Goal: Transaction & Acquisition: Book appointment/travel/reservation

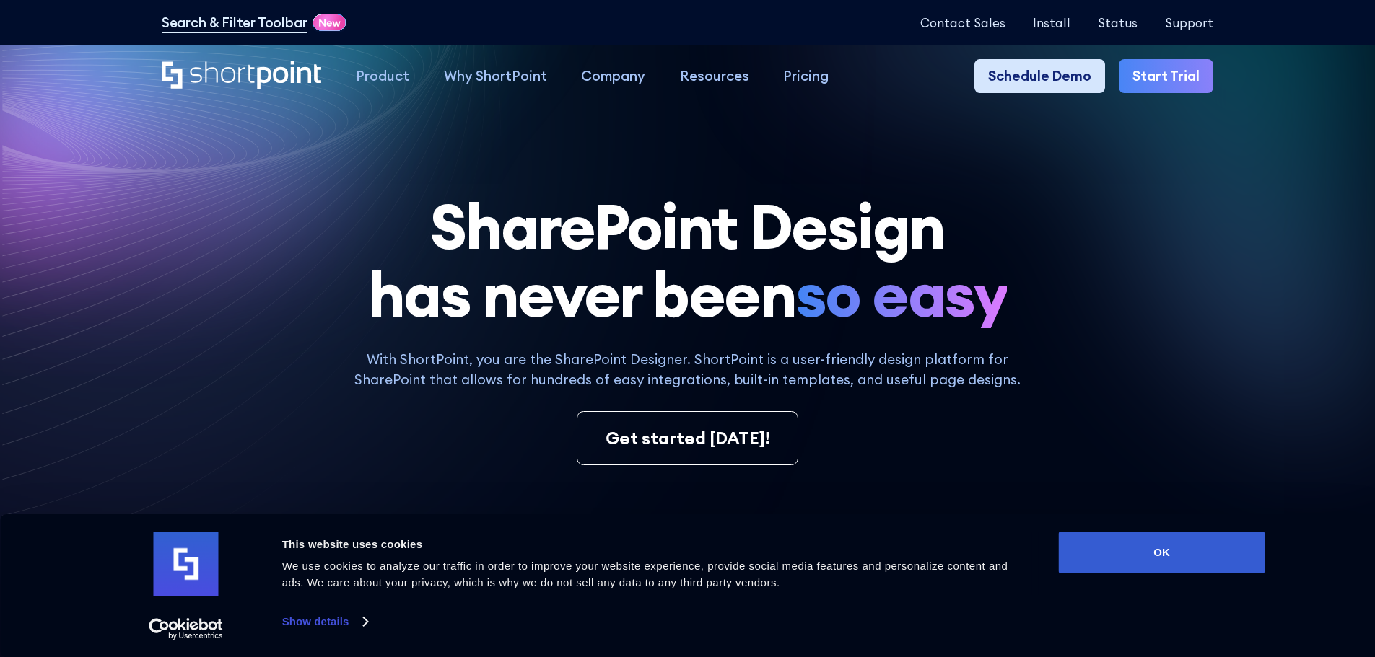
click at [1059, 79] on link "Schedule Demo" at bounding box center [1039, 76] width 131 height 35
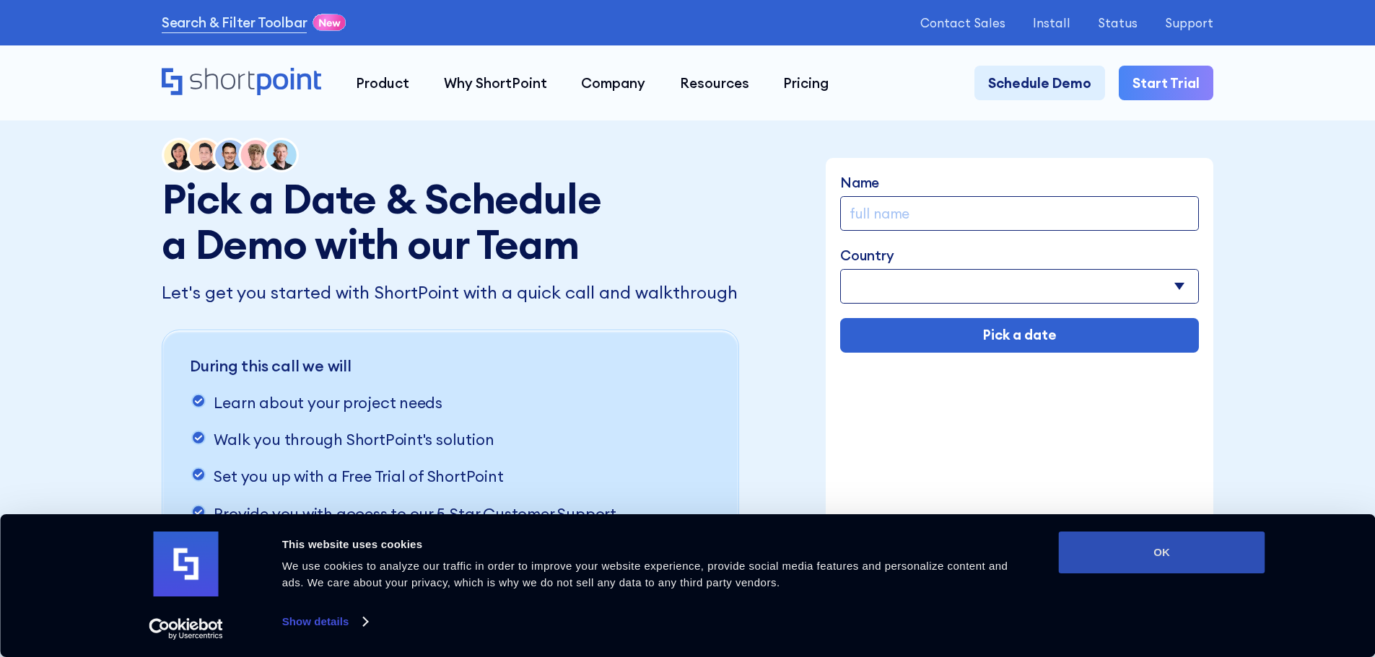
click at [1147, 567] on button "OK" at bounding box center [1161, 553] width 206 height 42
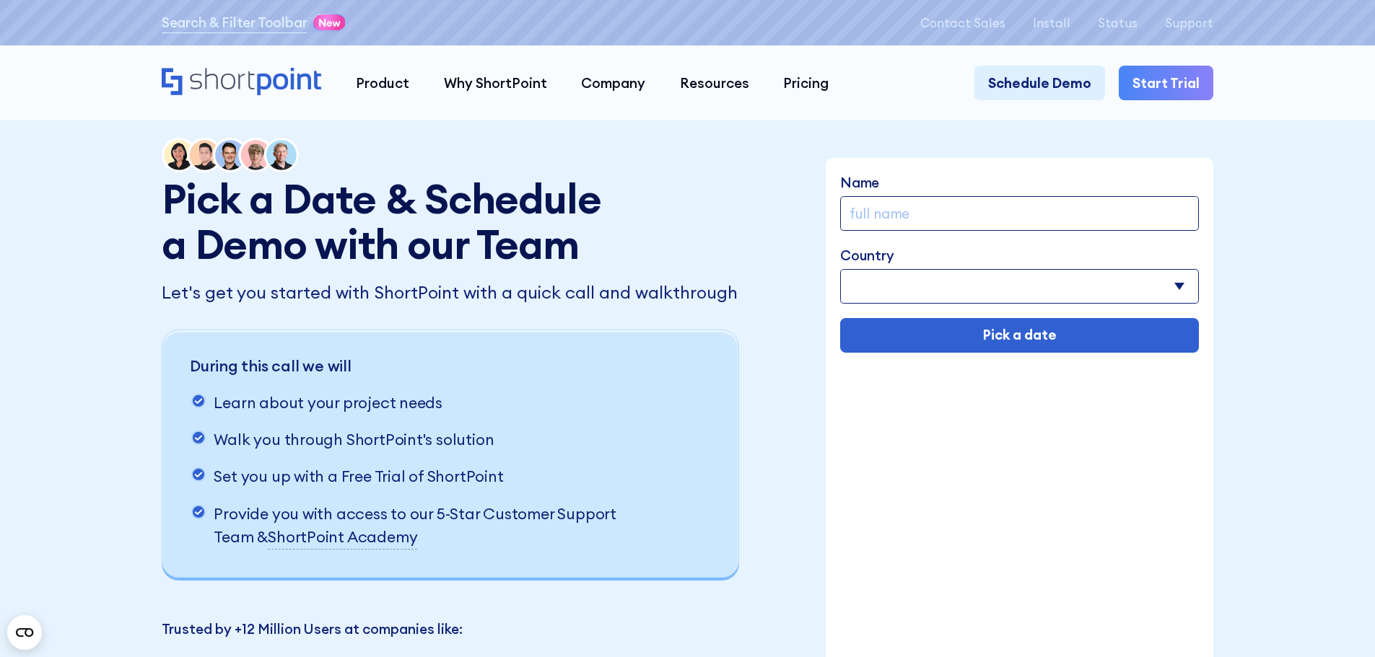
click at [1060, 299] on select "Afghanistan Albania Algeria American Samoa Andorra Angola Anguilla Argentina Ar…" at bounding box center [1019, 286] width 359 height 35
